Goal: Contribute content: Contribute content

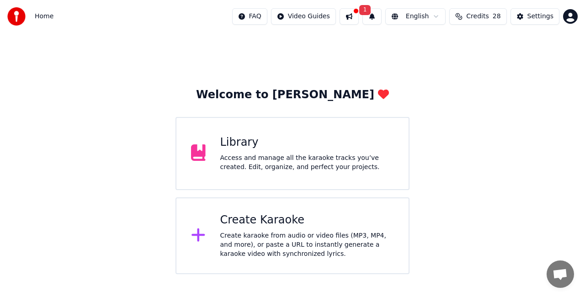
click at [262, 149] on div "Library" at bounding box center [307, 142] width 174 height 15
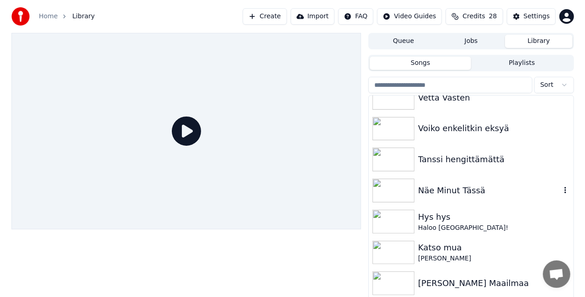
scroll to position [485, 0]
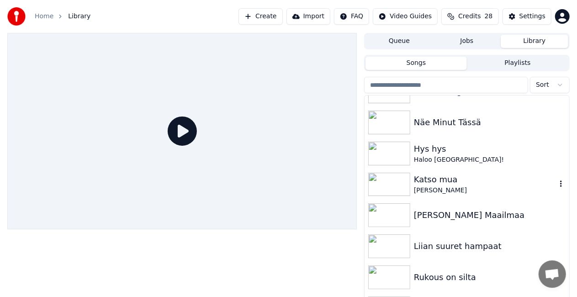
click at [467, 198] on div "Katso mua [PERSON_NAME]" at bounding box center [467, 184] width 205 height 31
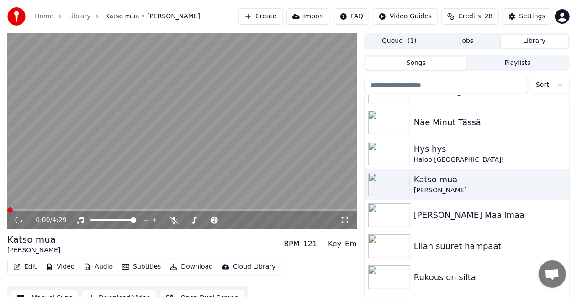
click at [240, 114] on video at bounding box center [182, 131] width 350 height 197
click at [26, 221] on icon at bounding box center [25, 220] width 21 height 7
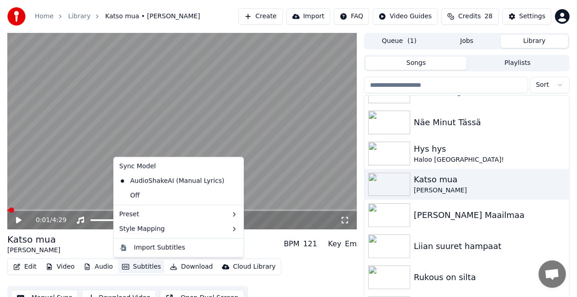
click at [140, 263] on button "Subtitles" at bounding box center [141, 267] width 46 height 13
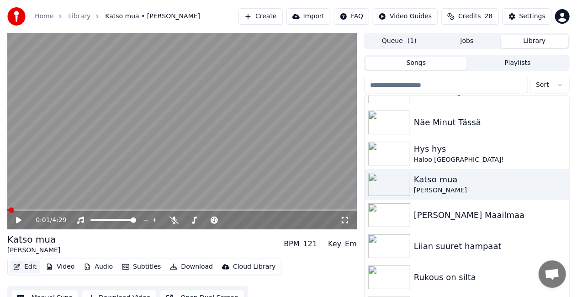
click at [32, 264] on button "Edit" at bounding box center [25, 267] width 31 height 13
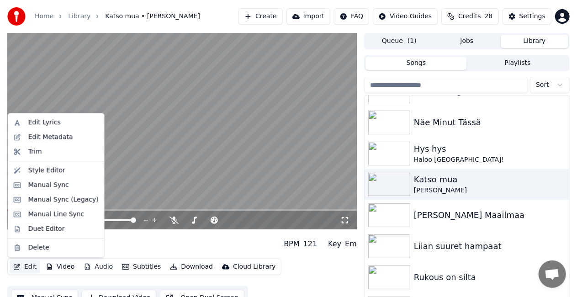
click at [32, 264] on button "Edit" at bounding box center [25, 267] width 31 height 13
click at [62, 119] on div "Edit Lyrics" at bounding box center [63, 122] width 70 height 9
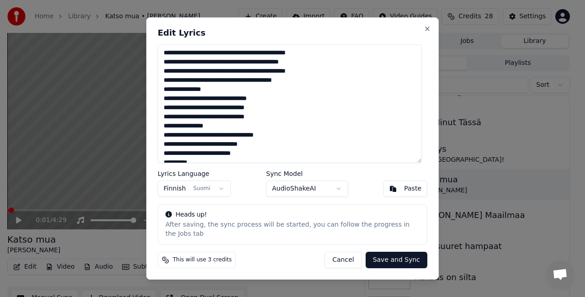
click at [218, 107] on textarea at bounding box center [290, 103] width 264 height 119
click at [253, 107] on textarea at bounding box center [290, 103] width 264 height 119
click at [241, 56] on textarea at bounding box center [290, 103] width 264 height 119
click at [240, 67] on textarea at bounding box center [290, 103] width 264 height 119
click at [316, 82] on textarea at bounding box center [290, 103] width 264 height 119
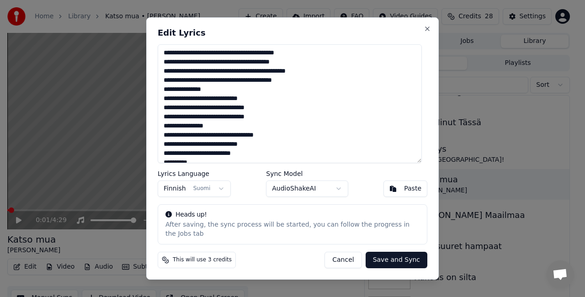
drag, startPoint x: 328, startPoint y: 84, endPoint x: 306, endPoint y: 83, distance: 22.0
click at [306, 83] on textarea at bounding box center [290, 103] width 264 height 119
drag, startPoint x: 322, startPoint y: 74, endPoint x: 309, endPoint y: 78, distance: 13.3
click at [309, 78] on textarea at bounding box center [290, 103] width 264 height 119
drag, startPoint x: 248, startPoint y: 87, endPoint x: 240, endPoint y: 88, distance: 7.3
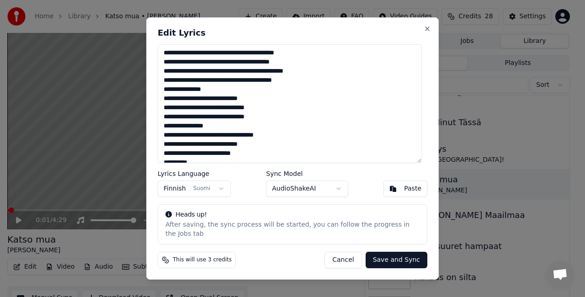
click at [240, 88] on textarea at bounding box center [290, 103] width 264 height 119
click at [167, 95] on textarea at bounding box center [290, 103] width 264 height 119
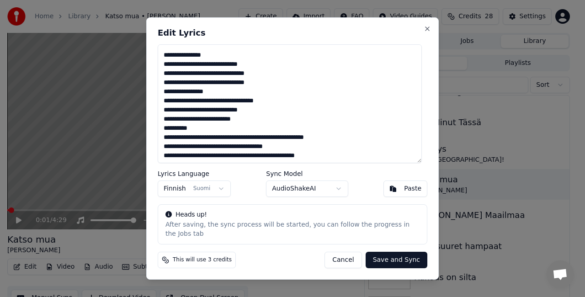
scroll to position [44, 0]
click at [192, 79] on textarea at bounding box center [290, 103] width 264 height 119
click at [230, 77] on textarea at bounding box center [290, 103] width 264 height 119
click at [175, 87] on textarea at bounding box center [290, 103] width 264 height 119
click at [245, 96] on textarea at bounding box center [290, 103] width 264 height 119
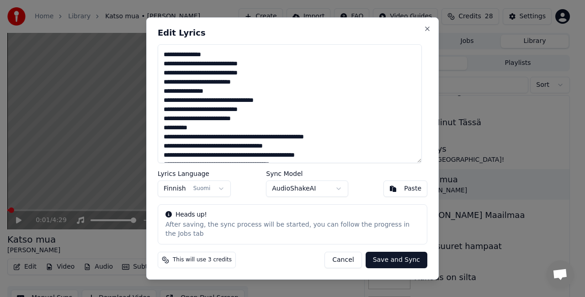
click at [200, 105] on textarea at bounding box center [290, 103] width 264 height 119
click at [230, 118] on textarea at bounding box center [290, 103] width 264 height 119
click at [177, 127] on textarea at bounding box center [290, 103] width 264 height 119
click at [167, 148] on textarea at bounding box center [290, 103] width 264 height 119
click at [164, 147] on textarea at bounding box center [290, 103] width 264 height 119
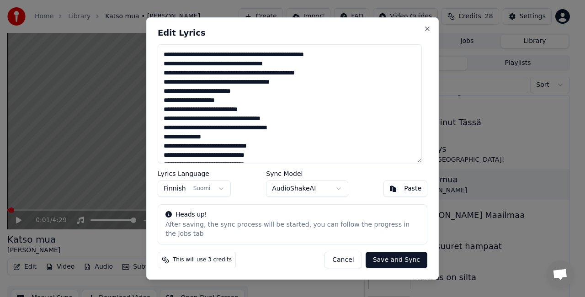
scroll to position [105, 0]
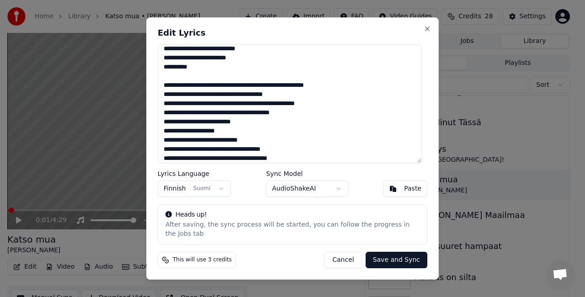
click at [314, 90] on textarea at bounding box center [290, 103] width 264 height 119
click at [208, 102] on textarea at bounding box center [290, 103] width 264 height 119
click at [314, 90] on textarea at bounding box center [290, 103] width 264 height 119
click at [197, 101] on textarea at bounding box center [290, 103] width 264 height 119
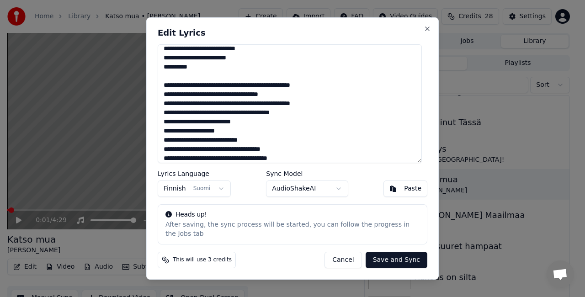
click at [240, 112] on textarea at bounding box center [290, 103] width 264 height 119
click at [309, 111] on textarea at bounding box center [290, 103] width 264 height 119
click at [225, 118] on textarea at bounding box center [290, 103] width 264 height 119
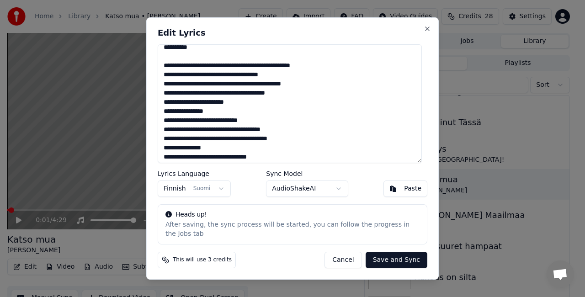
scroll to position [127, 0]
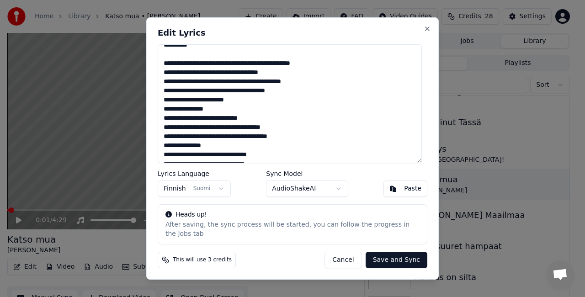
click at [165, 123] on textarea at bounding box center [290, 103] width 264 height 119
click at [258, 122] on textarea at bounding box center [290, 103] width 264 height 119
click at [192, 142] on textarea at bounding box center [290, 103] width 264 height 119
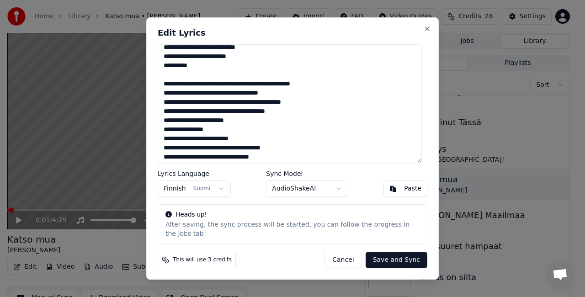
scroll to position [43, 0]
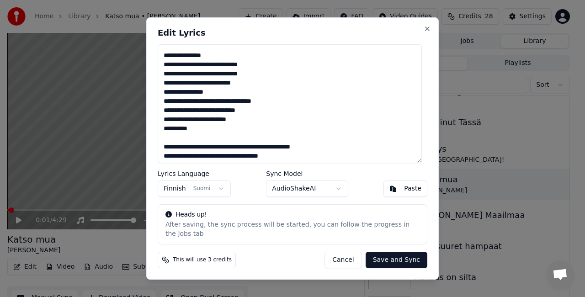
drag, startPoint x: 214, startPoint y: 139, endPoint x: 164, endPoint y: 56, distance: 97.4
click at [164, 56] on textarea at bounding box center [290, 103] width 264 height 119
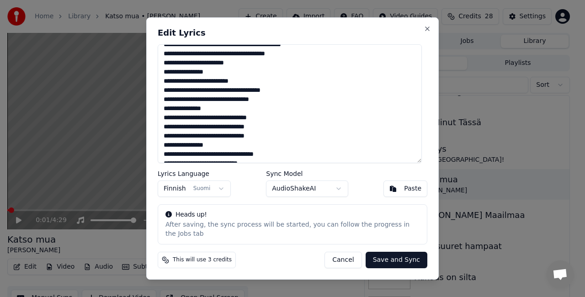
scroll to position [157, 0]
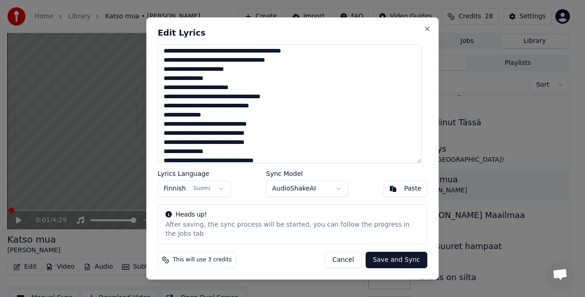
click at [165, 120] on textarea at bounding box center [290, 103] width 264 height 119
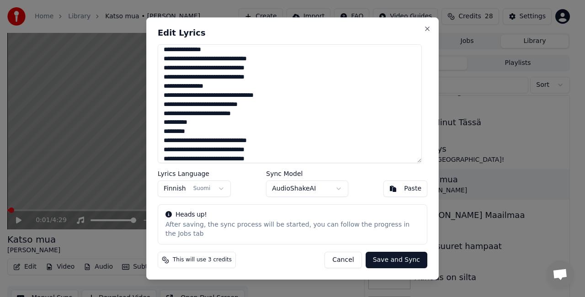
scroll to position [219, 0]
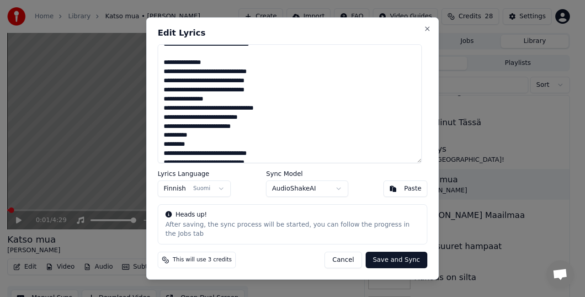
drag, startPoint x: 163, startPoint y: 68, endPoint x: 209, endPoint y: 138, distance: 84.4
click at [209, 138] on textarea at bounding box center [290, 103] width 264 height 119
paste textarea "**********"
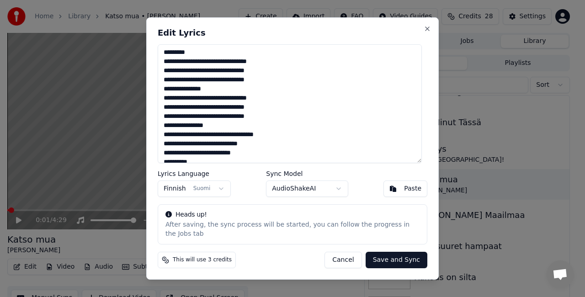
scroll to position [321, 0]
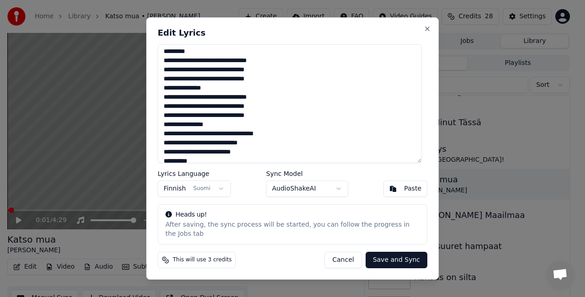
drag, startPoint x: 168, startPoint y: 58, endPoint x: 212, endPoint y: 89, distance: 53.8
click at [212, 89] on textarea at bounding box center [290, 103] width 264 height 119
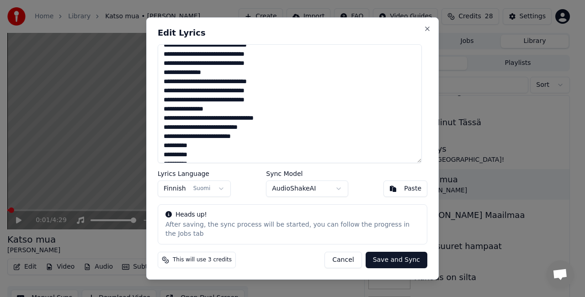
scroll to position [336, 0]
click at [177, 143] on textarea at bounding box center [290, 103] width 264 height 119
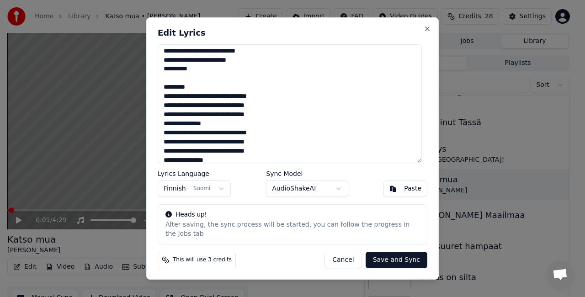
scroll to position [346, 0]
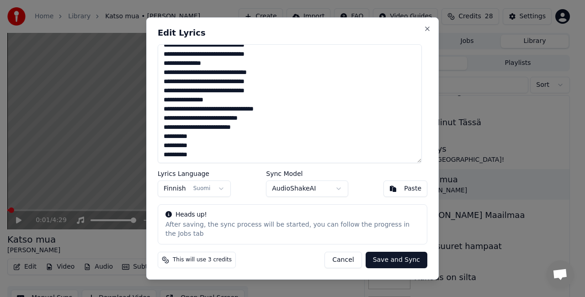
drag, startPoint x: 164, startPoint y: 108, endPoint x: 277, endPoint y: 58, distance: 123.8
click at [277, 58] on textarea at bounding box center [290, 103] width 264 height 119
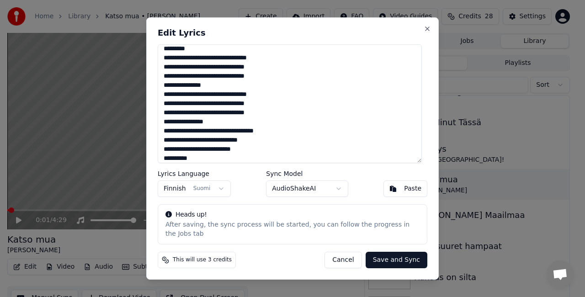
scroll to position [325, 0]
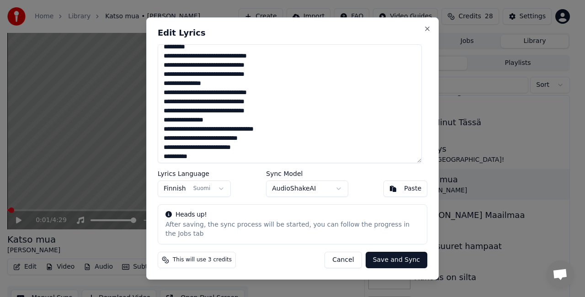
drag, startPoint x: 271, startPoint y: 115, endPoint x: 151, endPoint y: 55, distance: 134.1
click at [151, 55] on div "Edit Lyrics Lyrics Language Finnish Suomi Sync Model AudioShakeAI Paste Heads u…" at bounding box center [292, 148] width 293 height 262
paste textarea "**********"
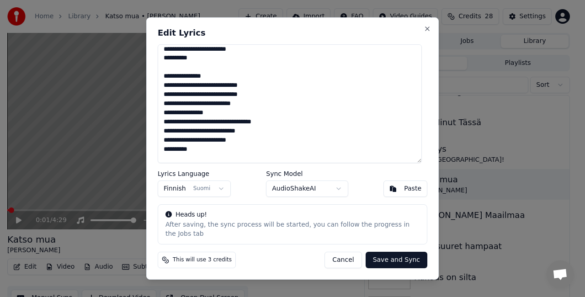
scroll to position [296, 0]
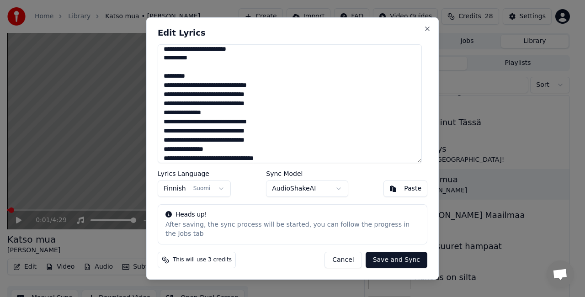
paste textarea "**********"
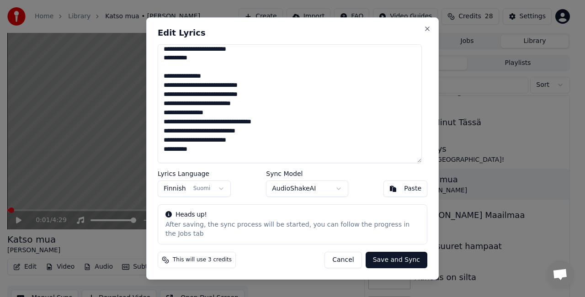
click at [186, 83] on textarea at bounding box center [290, 103] width 264 height 119
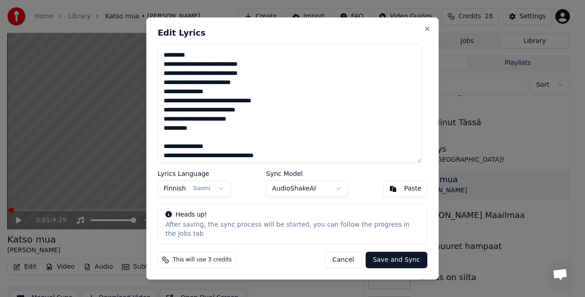
scroll to position [322, 0]
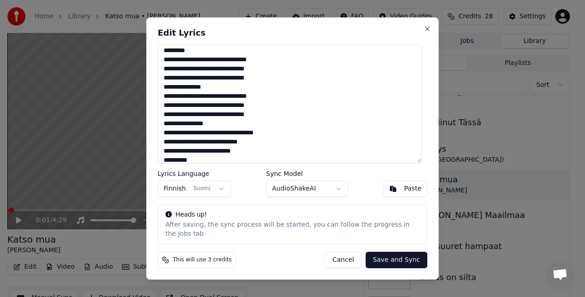
paste textarea "**********"
click at [225, 93] on textarea at bounding box center [290, 103] width 264 height 119
drag, startPoint x: 225, startPoint y: 65, endPoint x: 198, endPoint y: 67, distance: 26.6
click at [198, 67] on textarea at bounding box center [290, 103] width 264 height 119
drag, startPoint x: 192, startPoint y: 74, endPoint x: 152, endPoint y: 78, distance: 40.4
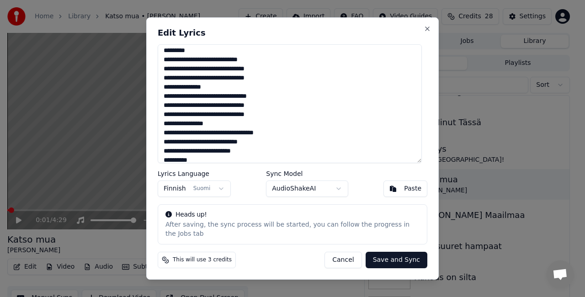
click at [152, 78] on div "Edit Lyrics Lyrics Language Finnish Suomi Sync Model AudioShakeAI Paste Heads u…" at bounding box center [292, 148] width 293 height 262
drag, startPoint x: 229, startPoint y: 73, endPoint x: 222, endPoint y: 74, distance: 7.4
click at [222, 74] on textarea at bounding box center [290, 103] width 264 height 119
drag, startPoint x: 189, startPoint y: 85, endPoint x: 163, endPoint y: 83, distance: 26.6
click at [163, 83] on textarea at bounding box center [290, 103] width 264 height 119
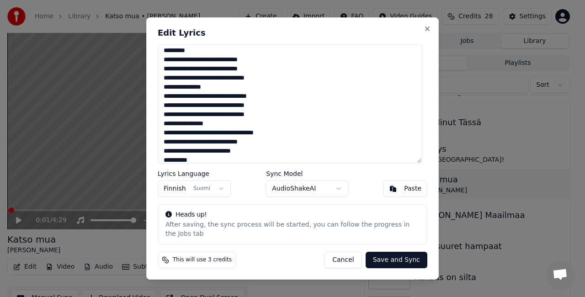
drag, startPoint x: 192, startPoint y: 84, endPoint x: 167, endPoint y: 86, distance: 25.2
click at [167, 86] on textarea at bounding box center [290, 103] width 264 height 119
click at [229, 103] on textarea at bounding box center [290, 103] width 264 height 119
drag, startPoint x: 227, startPoint y: 102, endPoint x: 199, endPoint y: 102, distance: 27.9
click at [199, 102] on textarea at bounding box center [290, 103] width 264 height 119
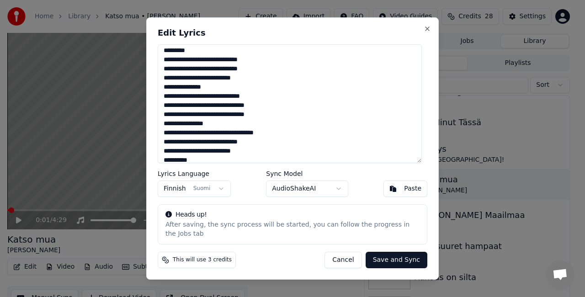
drag, startPoint x: 193, startPoint y: 112, endPoint x: 185, endPoint y: 113, distance: 8.9
click at [185, 113] on textarea at bounding box center [290, 103] width 264 height 119
click at [226, 110] on textarea at bounding box center [290, 103] width 264 height 119
drag, startPoint x: 210, startPoint y: 84, endPoint x: 168, endPoint y: 85, distance: 42.5
click at [168, 85] on textarea at bounding box center [290, 103] width 264 height 119
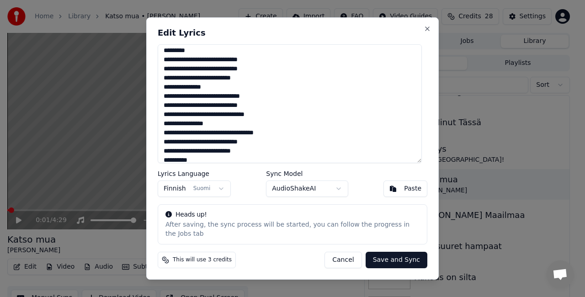
drag, startPoint x: 223, startPoint y: 120, endPoint x: 158, endPoint y: 121, distance: 64.5
click at [158, 121] on div "Edit Lyrics Lyrics Language Finnish Suomi Sync Model AudioShakeAI Paste Heads u…" at bounding box center [292, 148] width 293 height 262
paste textarea
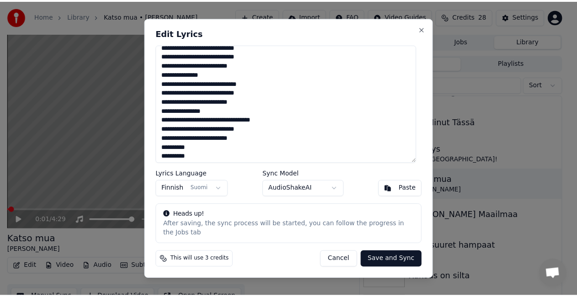
scroll to position [346, 0]
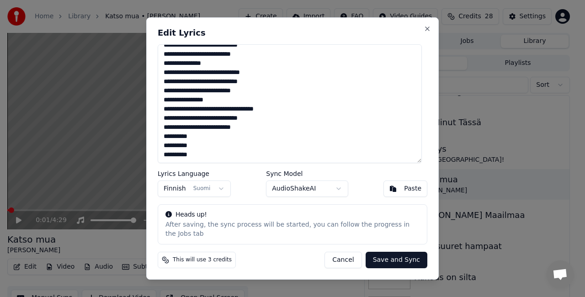
drag, startPoint x: 176, startPoint y: 133, endPoint x: 171, endPoint y: 135, distance: 5.7
click at [171, 135] on textarea at bounding box center [290, 103] width 264 height 119
drag, startPoint x: 201, startPoint y: 133, endPoint x: 196, endPoint y: 133, distance: 5.5
click at [196, 133] on textarea at bounding box center [290, 103] width 264 height 119
drag, startPoint x: 199, startPoint y: 117, endPoint x: 193, endPoint y: 117, distance: 5.6
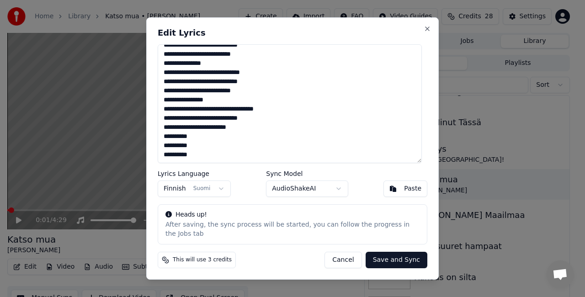
click at [193, 117] on textarea at bounding box center [290, 103] width 264 height 119
drag, startPoint x: 228, startPoint y: 123, endPoint x: 222, endPoint y: 126, distance: 6.5
click at [222, 126] on textarea at bounding box center [290, 103] width 264 height 119
type textarea "**********"
click at [406, 256] on button "Save and Sync" at bounding box center [397, 260] width 62 height 16
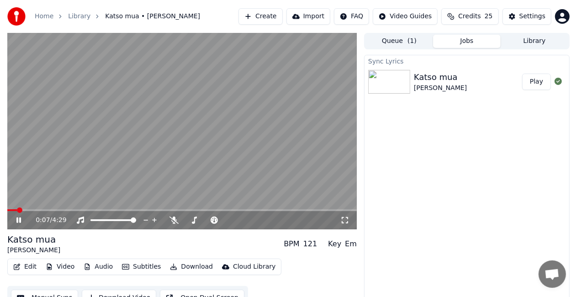
click at [129, 267] on button "Subtitles" at bounding box center [141, 267] width 46 height 13
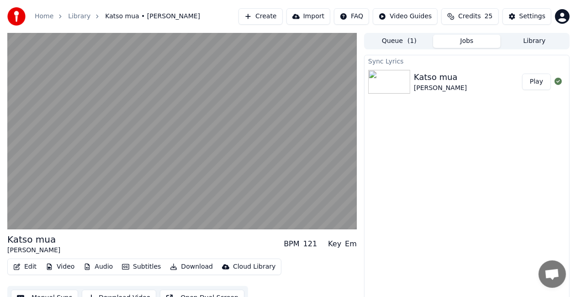
click at [479, 244] on div "Sync Lyrics [PERSON_NAME] mua [PERSON_NAME] Play" at bounding box center [467, 181] width 206 height 253
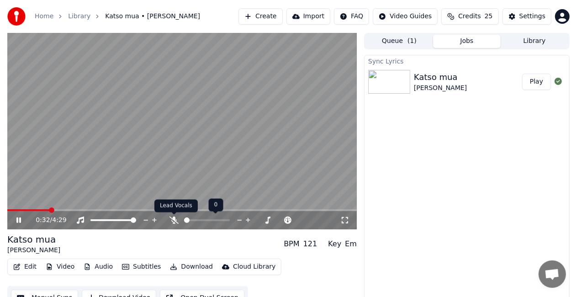
click at [174, 222] on icon at bounding box center [174, 220] width 9 height 7
click at [174, 222] on icon at bounding box center [174, 220] width 5 height 7
click at [226, 119] on video at bounding box center [182, 131] width 350 height 197
click at [218, 157] on video at bounding box center [182, 131] width 350 height 197
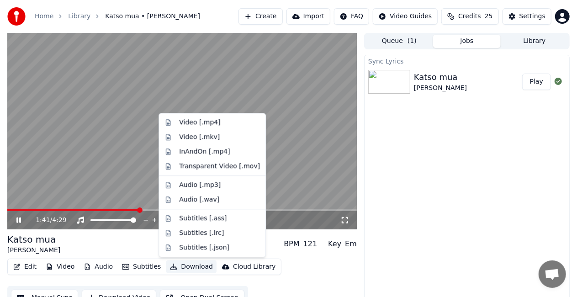
click at [198, 271] on button "Download" at bounding box center [191, 267] width 50 height 13
click at [213, 132] on div "Video [.mkv]" at bounding box center [212, 137] width 103 height 15
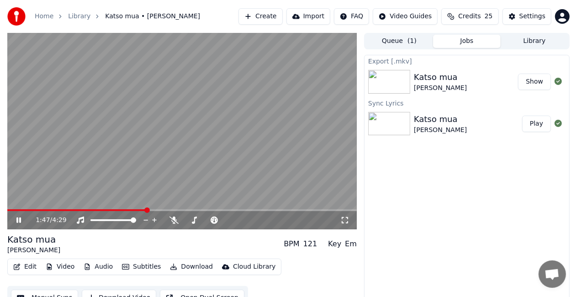
click at [213, 132] on video at bounding box center [182, 131] width 350 height 197
